Goal: Find specific page/section: Find specific page/section

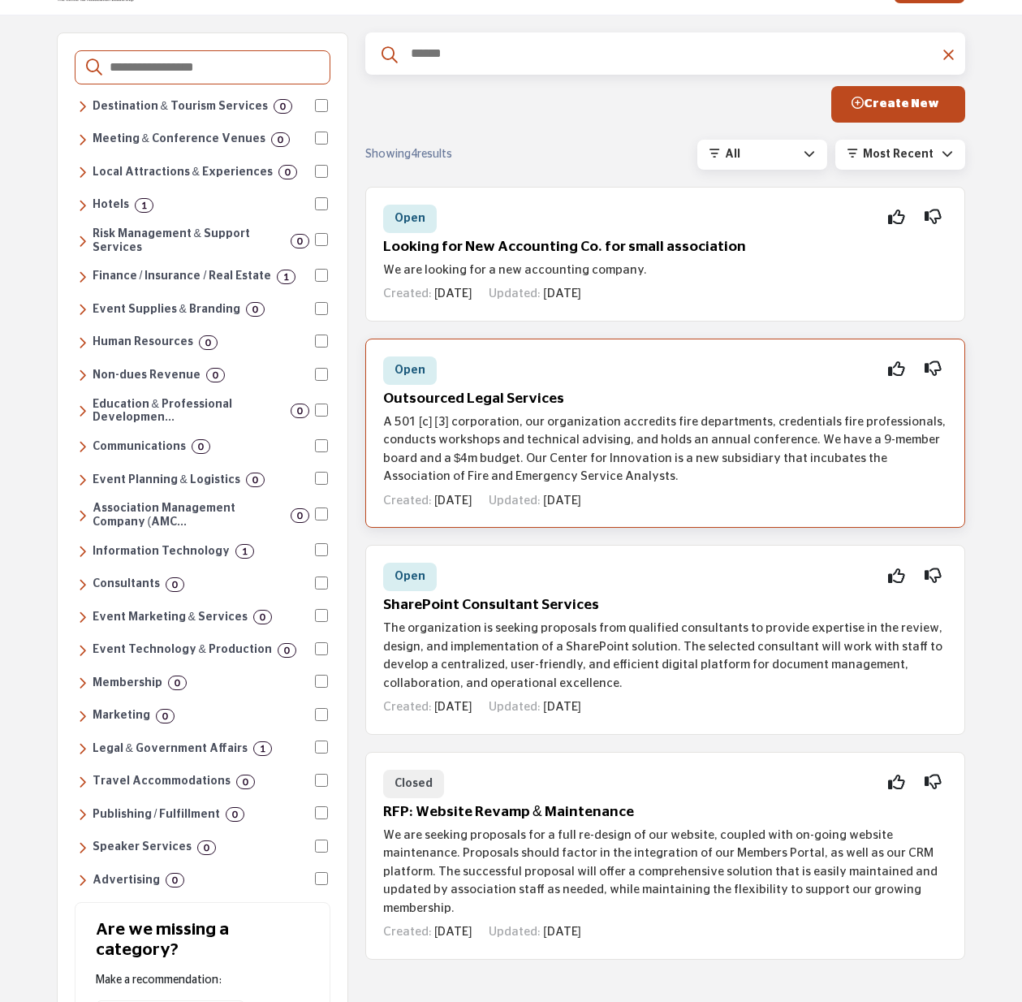
scroll to position [44, 0]
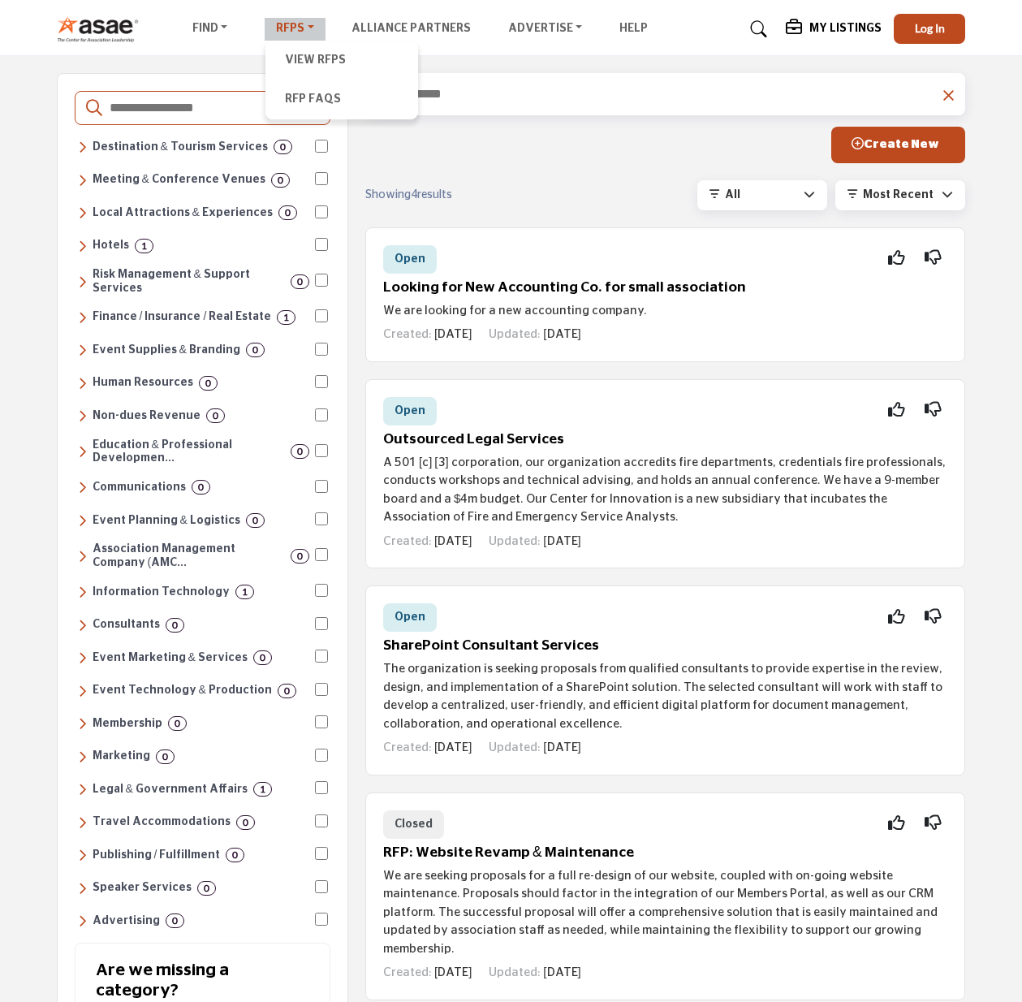
click at [292, 29] on link "RFPs" at bounding box center [295, 29] width 61 height 23
click at [291, 56] on link "View RFPs" at bounding box center [342, 61] width 136 height 23
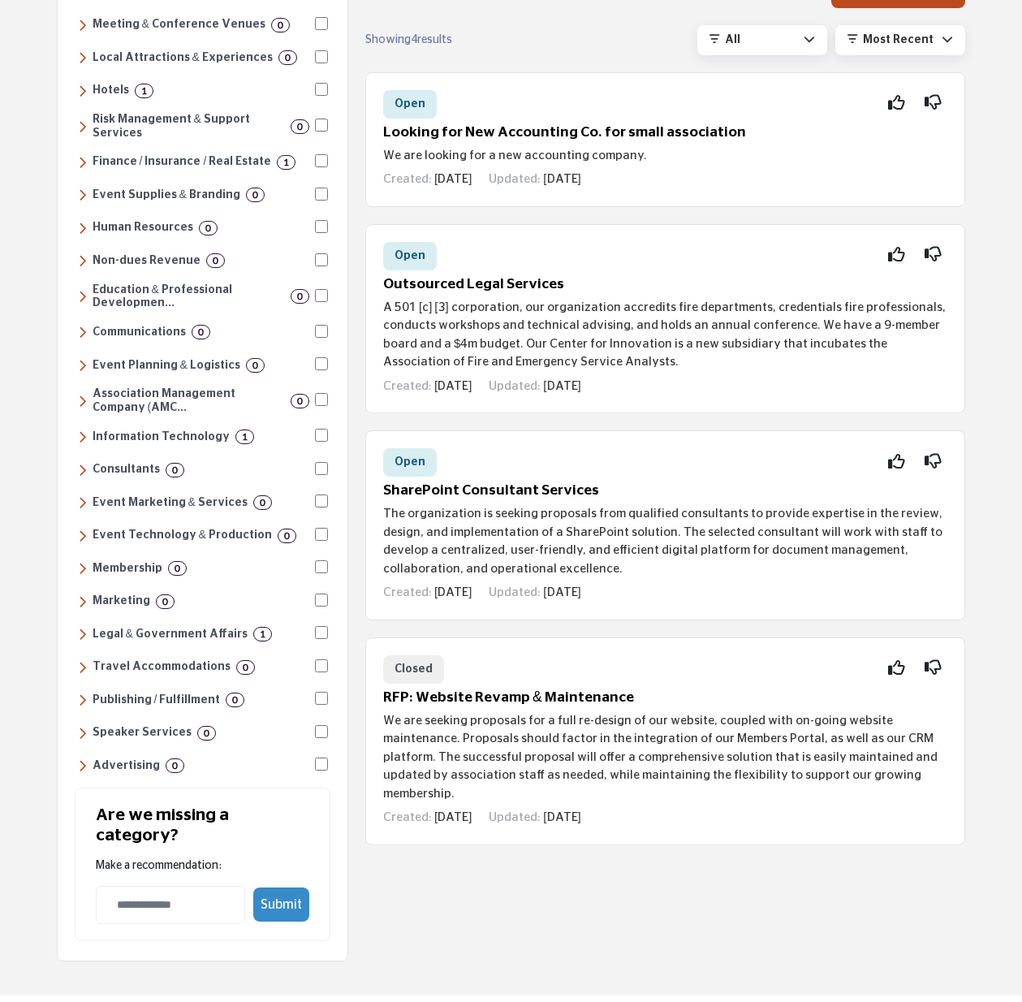
scroll to position [214, 0]
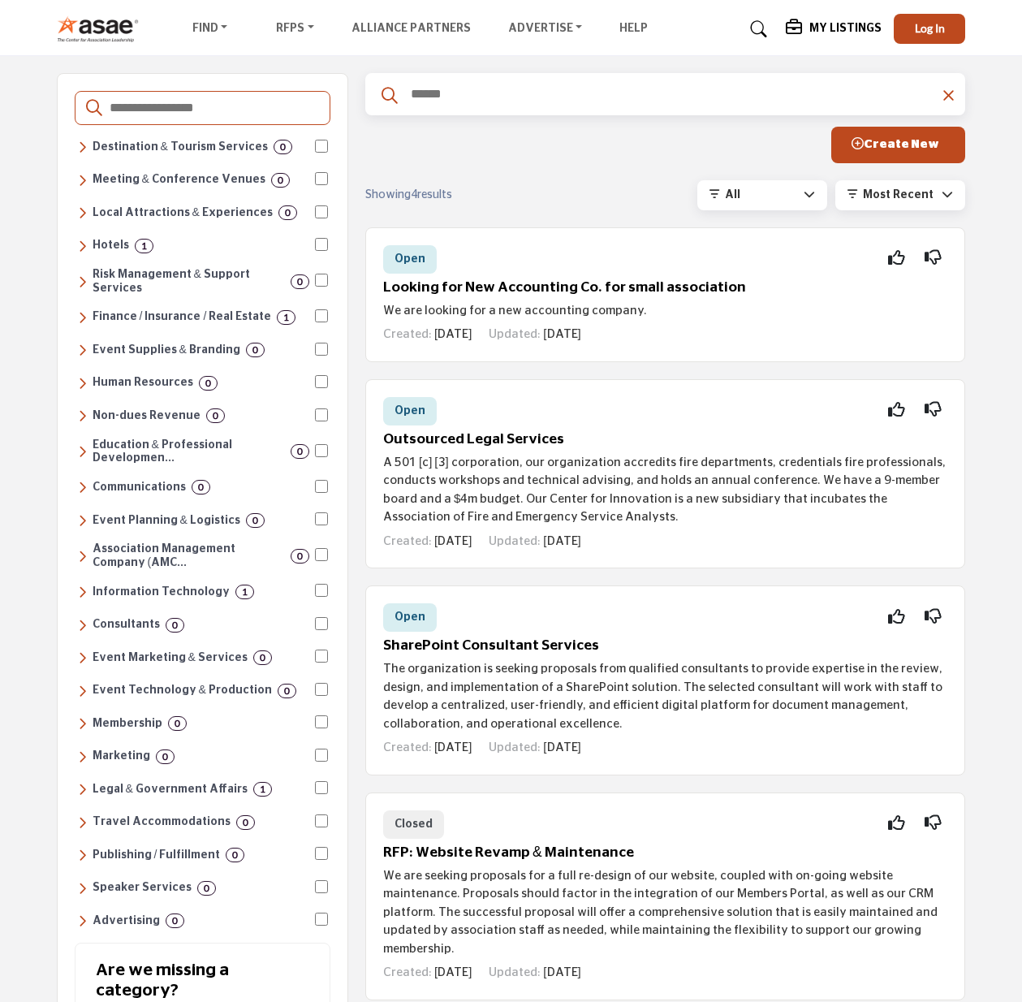
click at [198, 103] on input "Search Categories" at bounding box center [213, 107] width 211 height 21
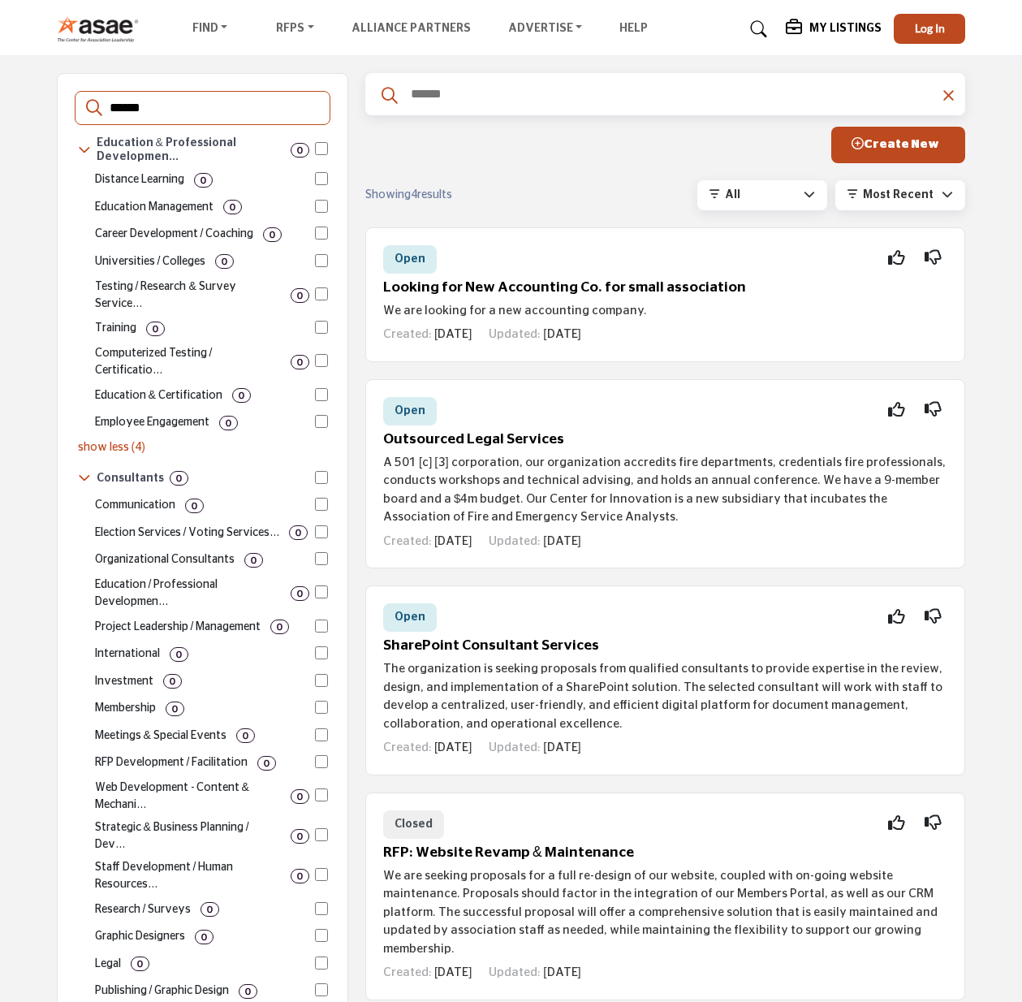
type input "******"
